Goal: Task Accomplishment & Management: Use online tool/utility

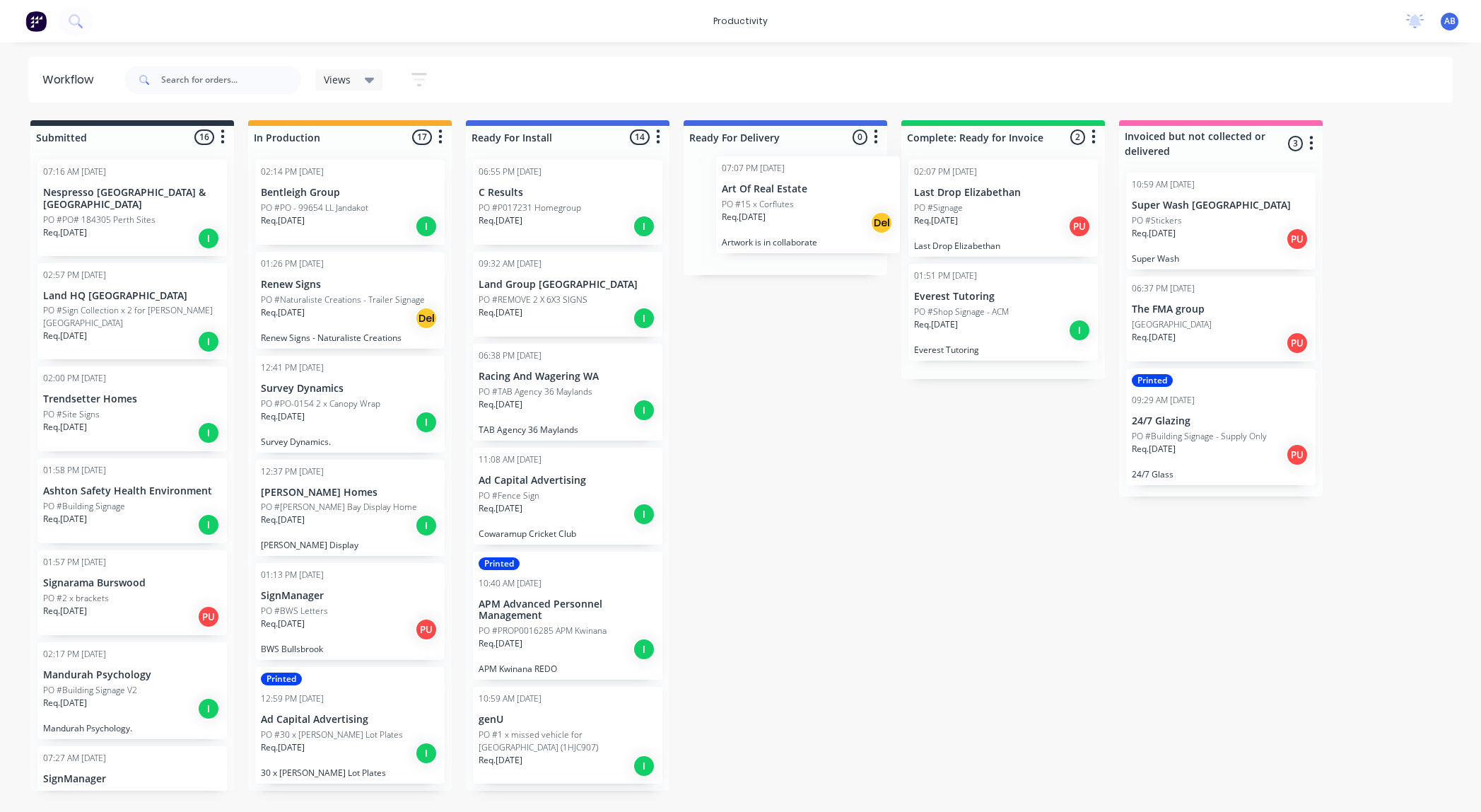
drag, startPoint x: 288, startPoint y: 302, endPoint x: 755, endPoint y: 204, distance: 477.2
click at [756, 204] on div "Submitted 16 Sort By Created date Required date Order number Customer name Most…" at bounding box center [861, 455] width 1743 height 670
click at [740, 204] on p "PO #15 x Corflutes" at bounding box center [732, 208] width 72 height 13
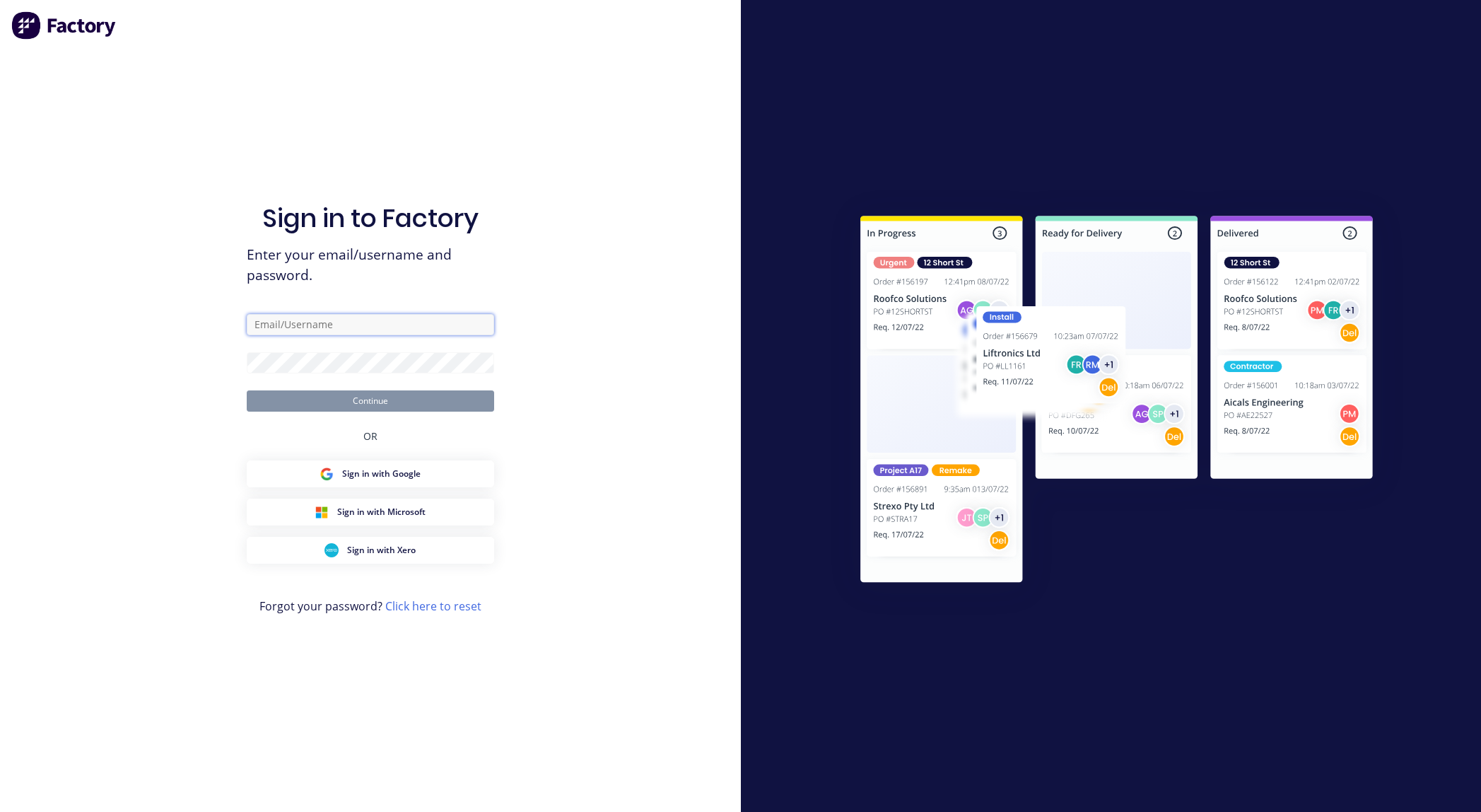
type input "[EMAIL_ADDRESS][DOMAIN_NAME]"
click at [420, 399] on button "Continue" at bounding box center [370, 401] width 247 height 21
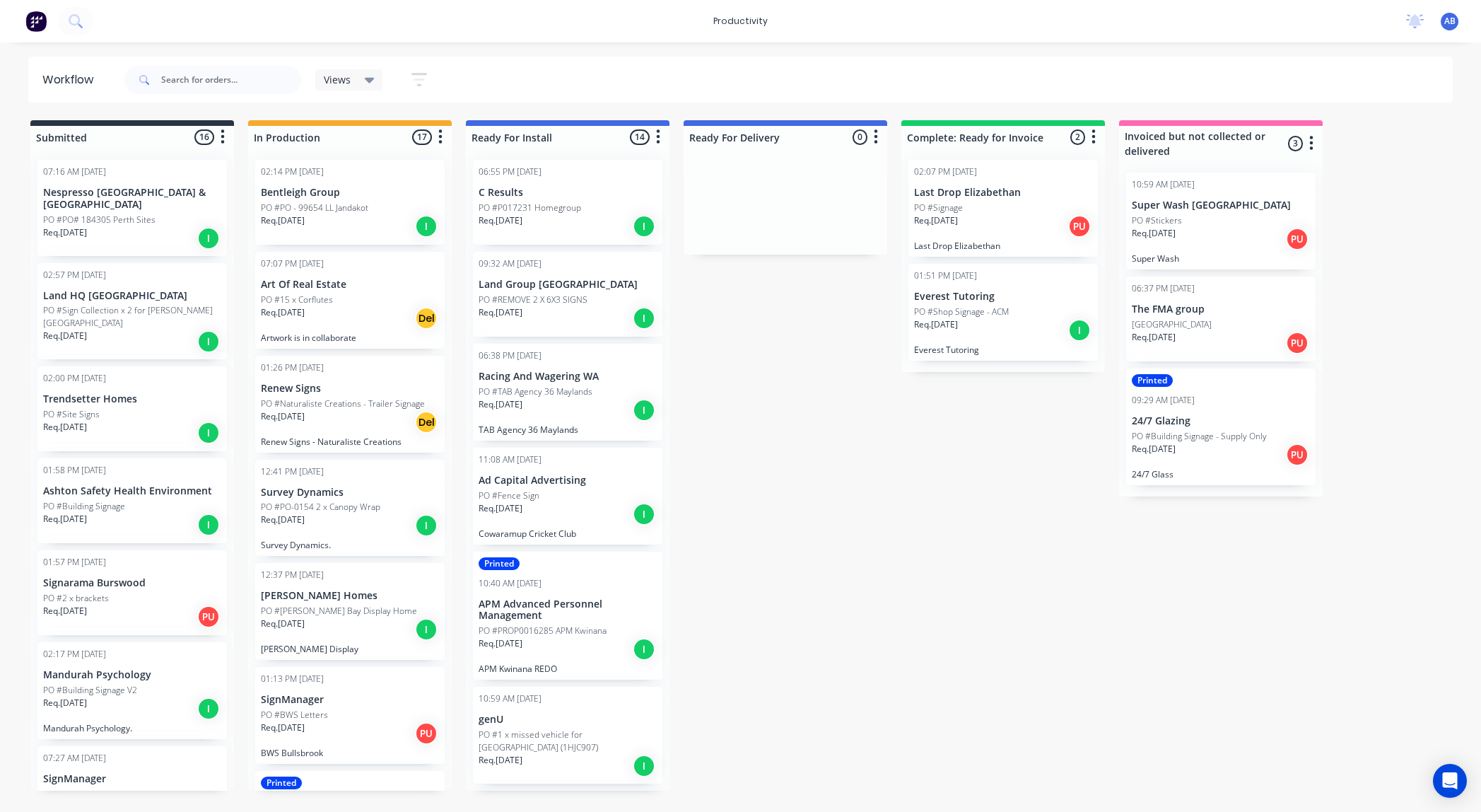
click at [324, 291] on div "07:07 PM [DATE] Art Of Real Estate PO #15 x Corflutes Req. [DATE] Del Artwork i…" at bounding box center [349, 300] width 190 height 97
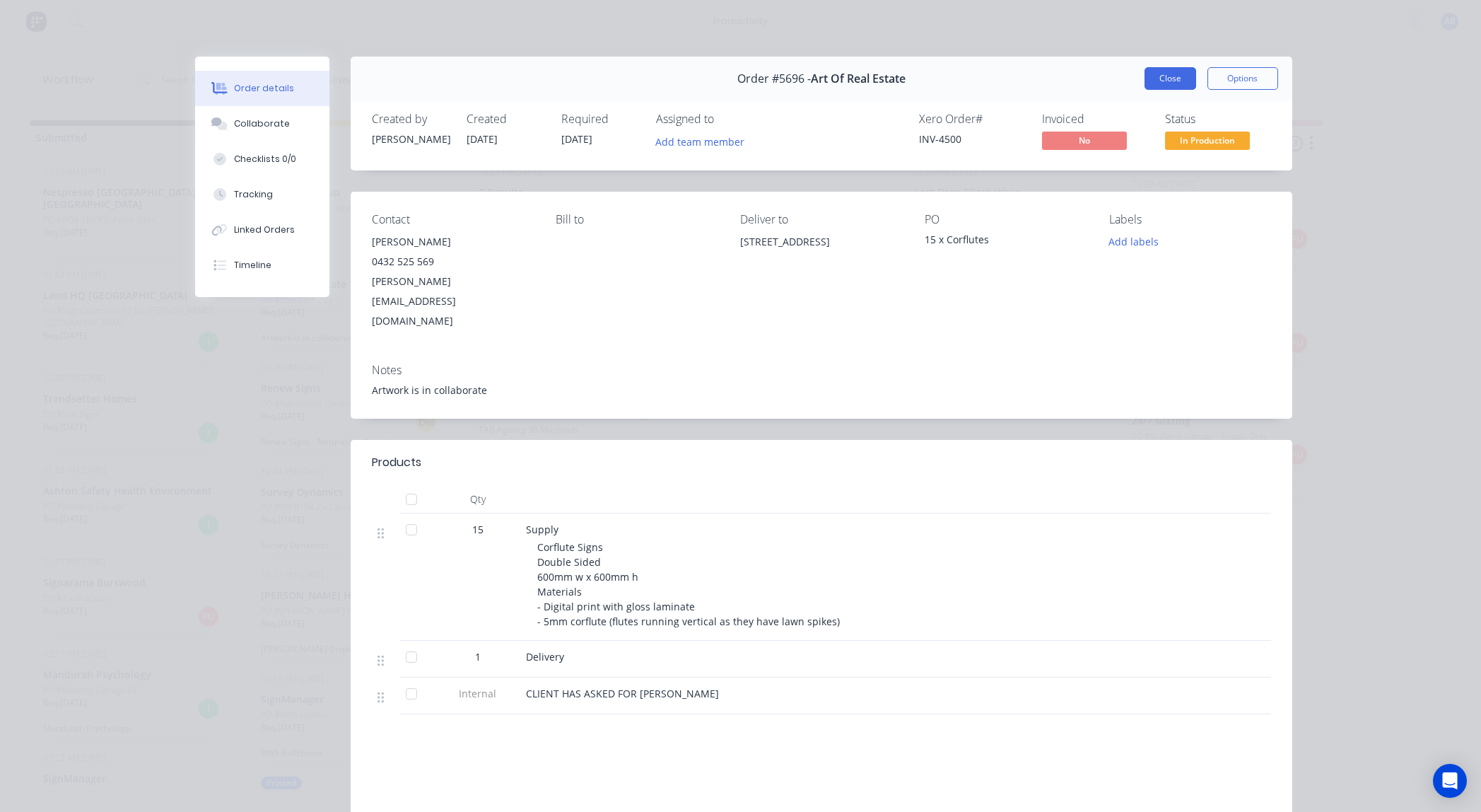
click at [1170, 81] on button "Close" at bounding box center [1170, 78] width 52 height 23
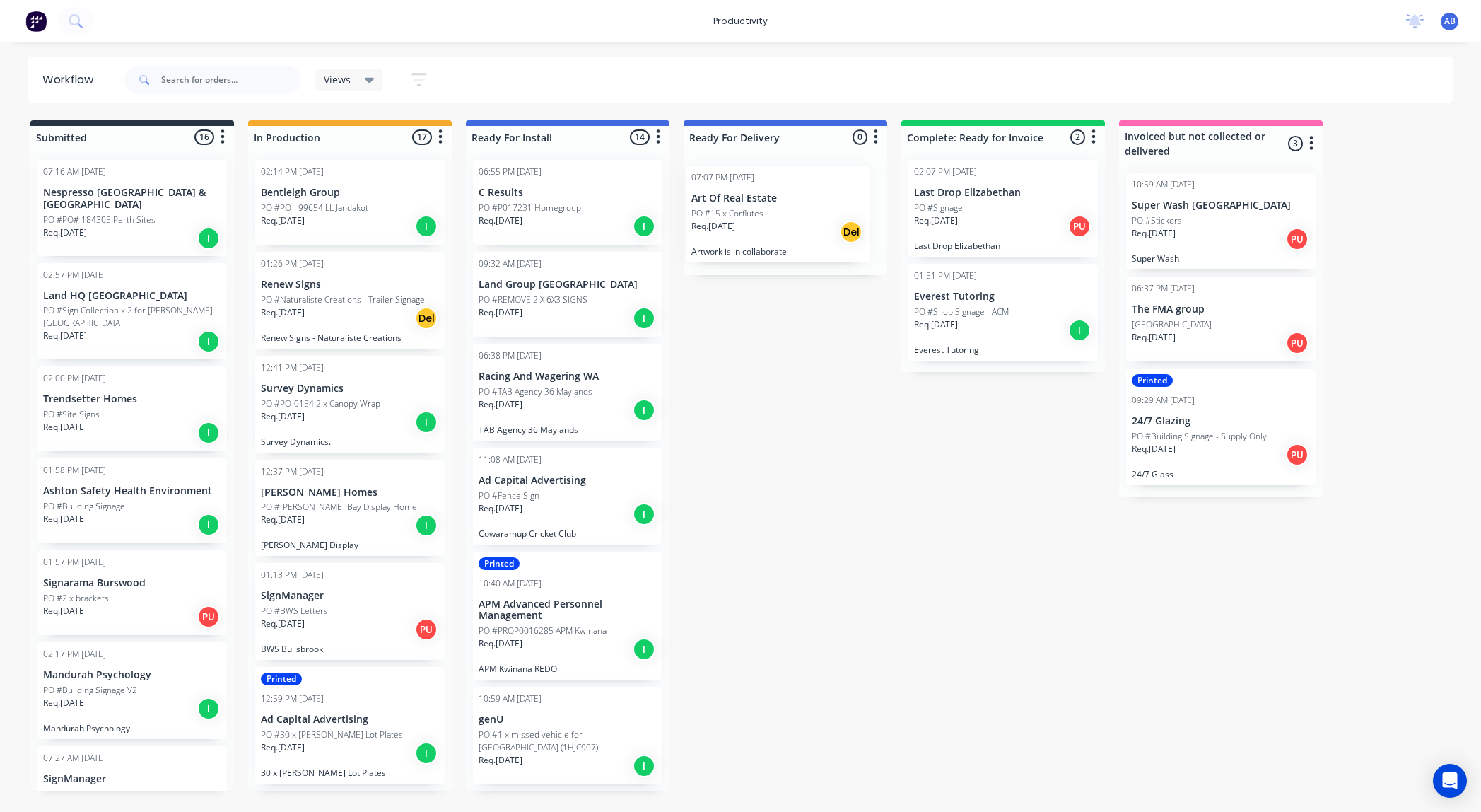
drag, startPoint x: 304, startPoint y: 319, endPoint x: 737, endPoint y: 231, distance: 441.9
click at [737, 231] on div "Submitted 16 Sort By Created date Required date Order number Customer name Most…" at bounding box center [861, 455] width 1743 height 670
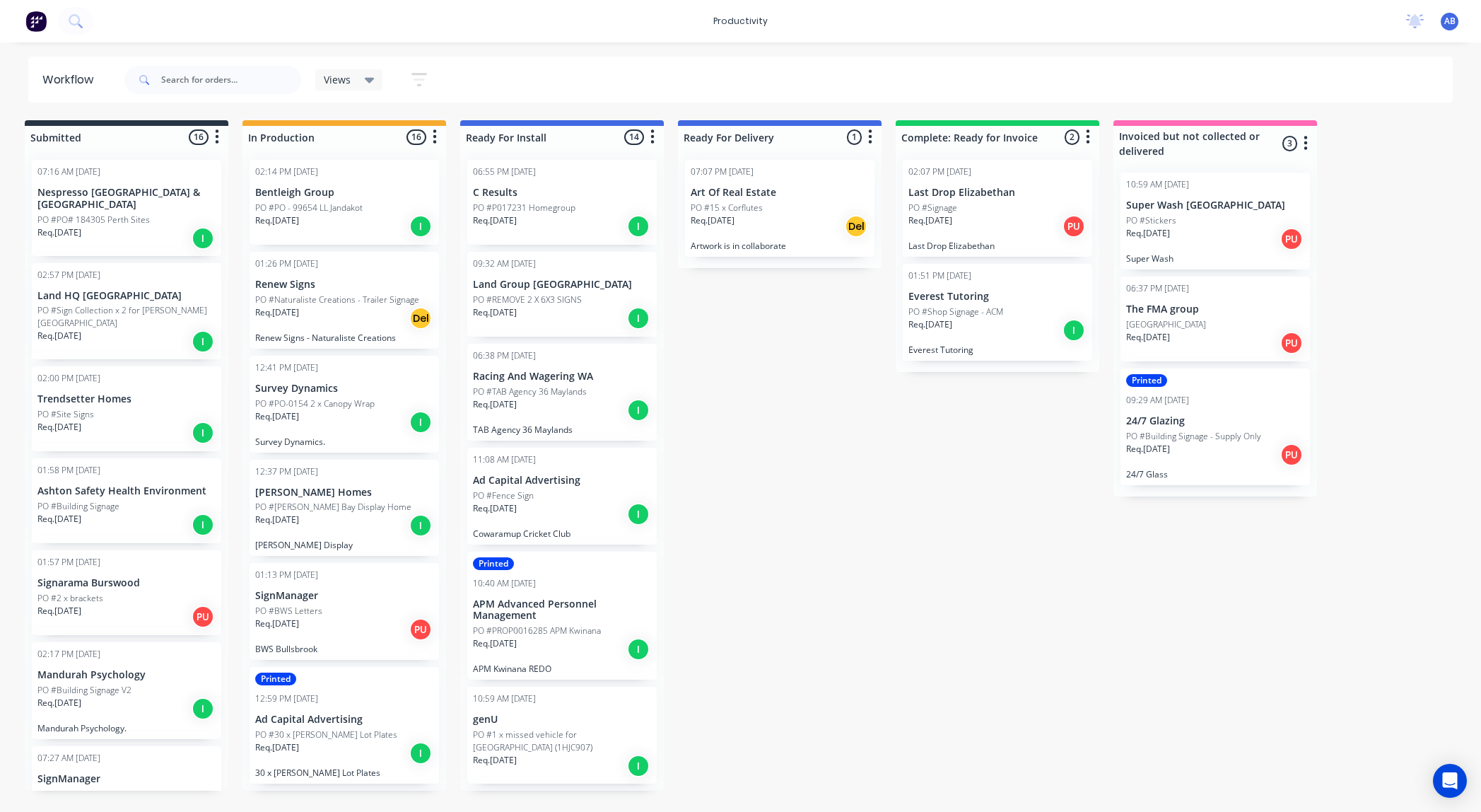
scroll to position [0, 5]
